Goal: Task Accomplishment & Management: Check status

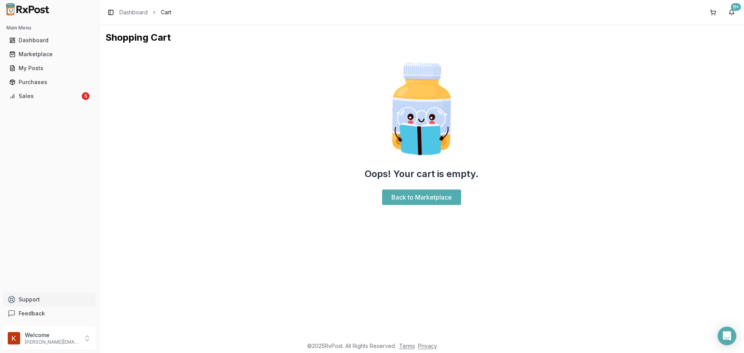
click at [31, 301] on button "Support" at bounding box center [49, 299] width 93 height 14
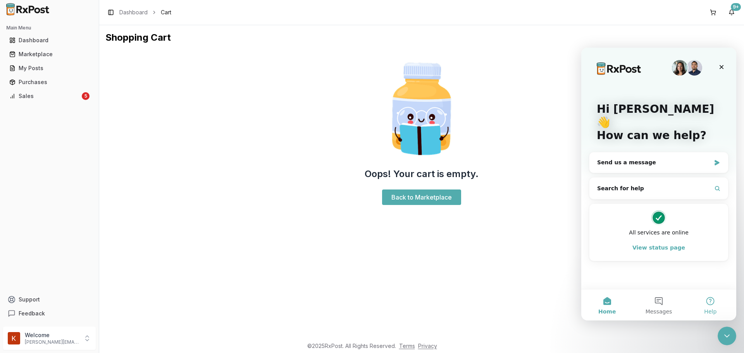
click at [707, 300] on button "Help" at bounding box center [710, 304] width 52 height 31
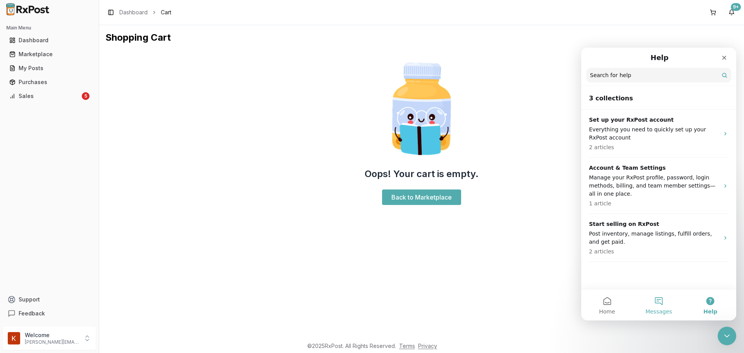
click at [673, 306] on button "Messages" at bounding box center [659, 304] width 52 height 31
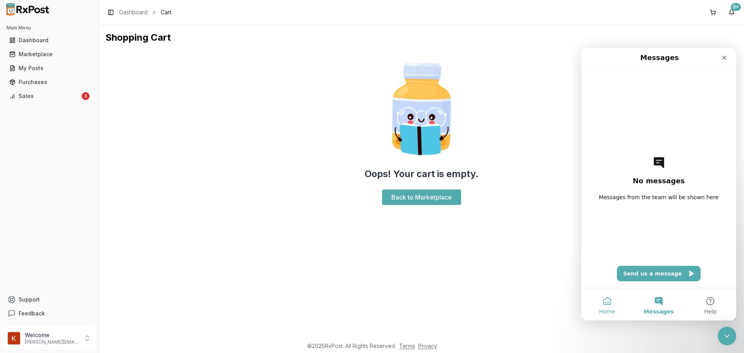
click at [609, 312] on span "Home" at bounding box center [607, 311] width 16 height 5
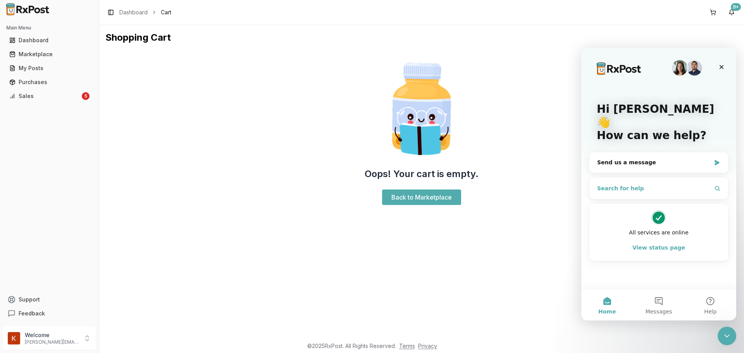
click at [646, 181] on button "Search for help" at bounding box center [658, 188] width 132 height 15
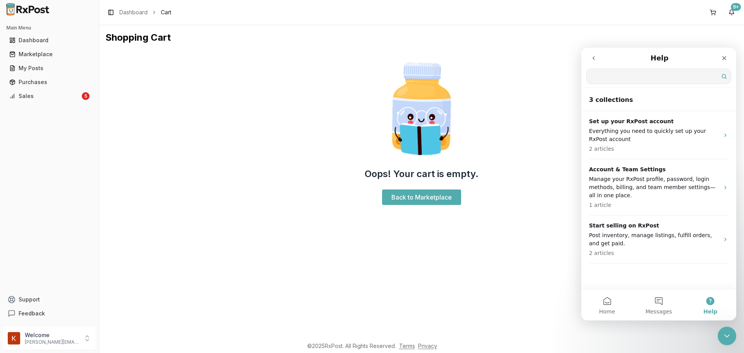
click at [411, 345] on link "Terms" at bounding box center [407, 345] width 16 height 7
click at [727, 58] on div "Close" at bounding box center [724, 58] width 14 height 14
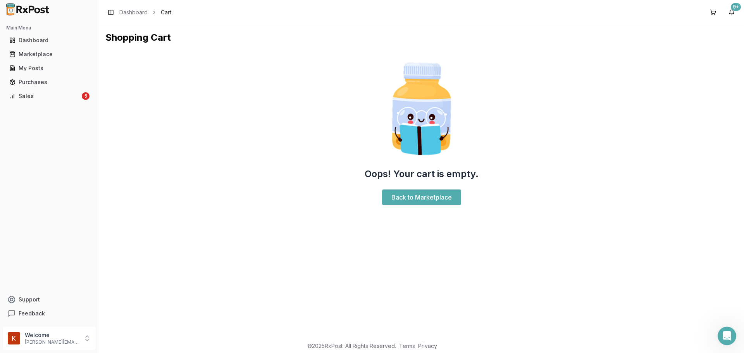
click at [405, 348] on link "Terms" at bounding box center [407, 345] width 16 height 7
click at [36, 99] on div "Sales" at bounding box center [44, 96] width 71 height 8
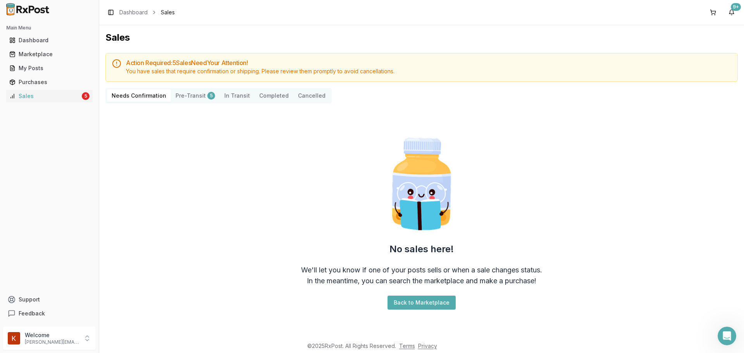
click at [185, 103] on div "Needs Confirmation Pre-Transit 5 In Transit Completed Cancelled" at bounding box center [218, 95] width 226 height 15
click at [193, 95] on button "Pre-Transit 5" at bounding box center [195, 95] width 49 height 12
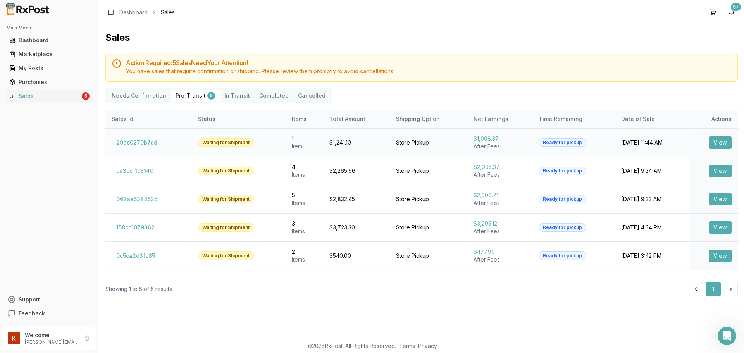
click at [136, 145] on button "29ac0270b7dd" at bounding box center [137, 142] width 50 height 12
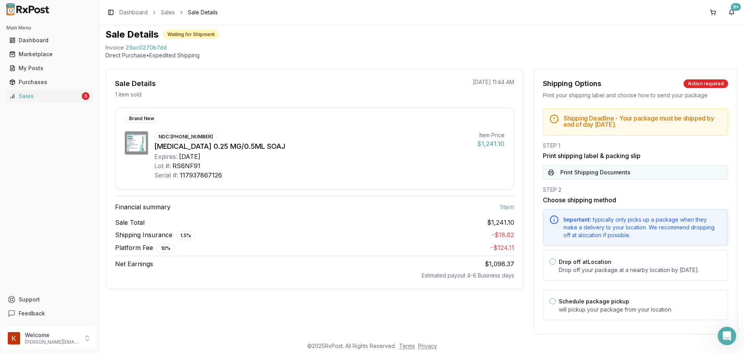
scroll to position [39, 0]
